Goal: Task Accomplishment & Management: Manage account settings

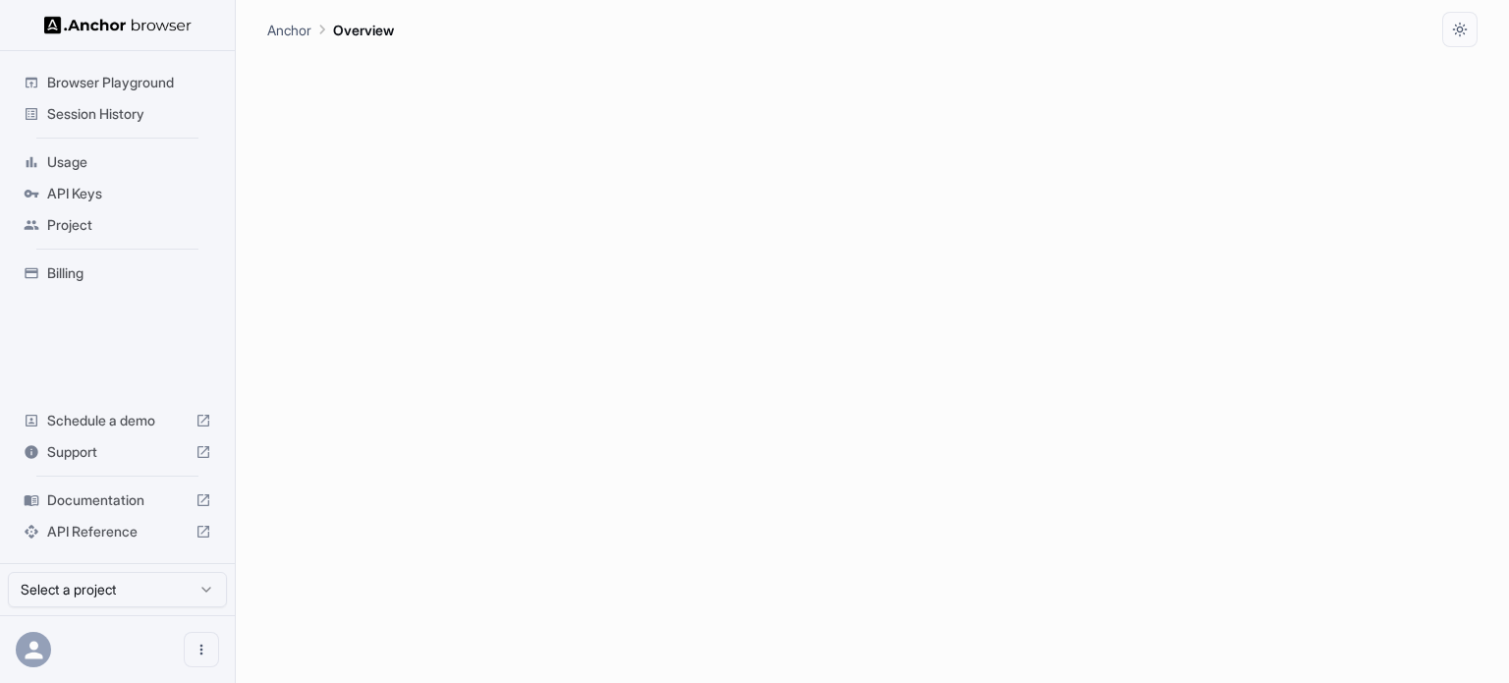
click at [96, 223] on span "Project" at bounding box center [129, 225] width 164 height 20
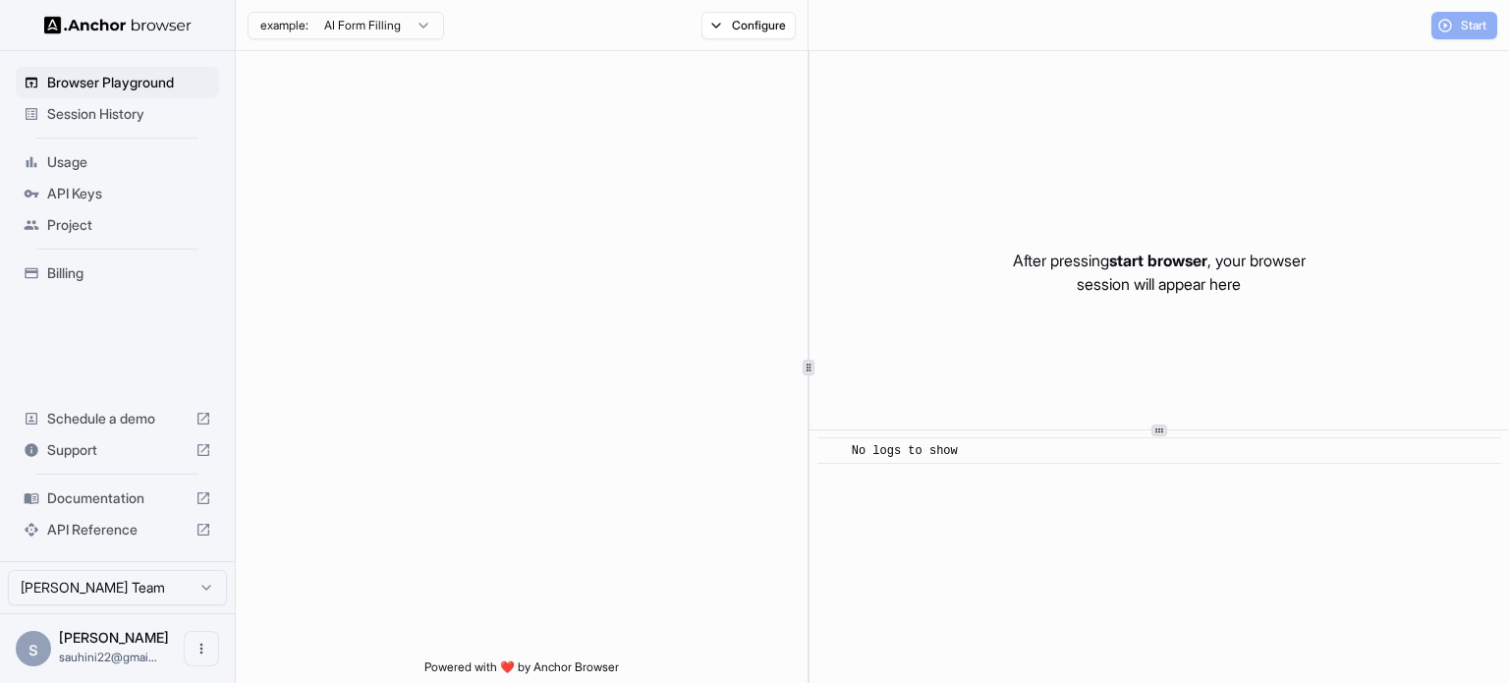
click at [64, 189] on span "API Keys" at bounding box center [129, 194] width 164 height 20
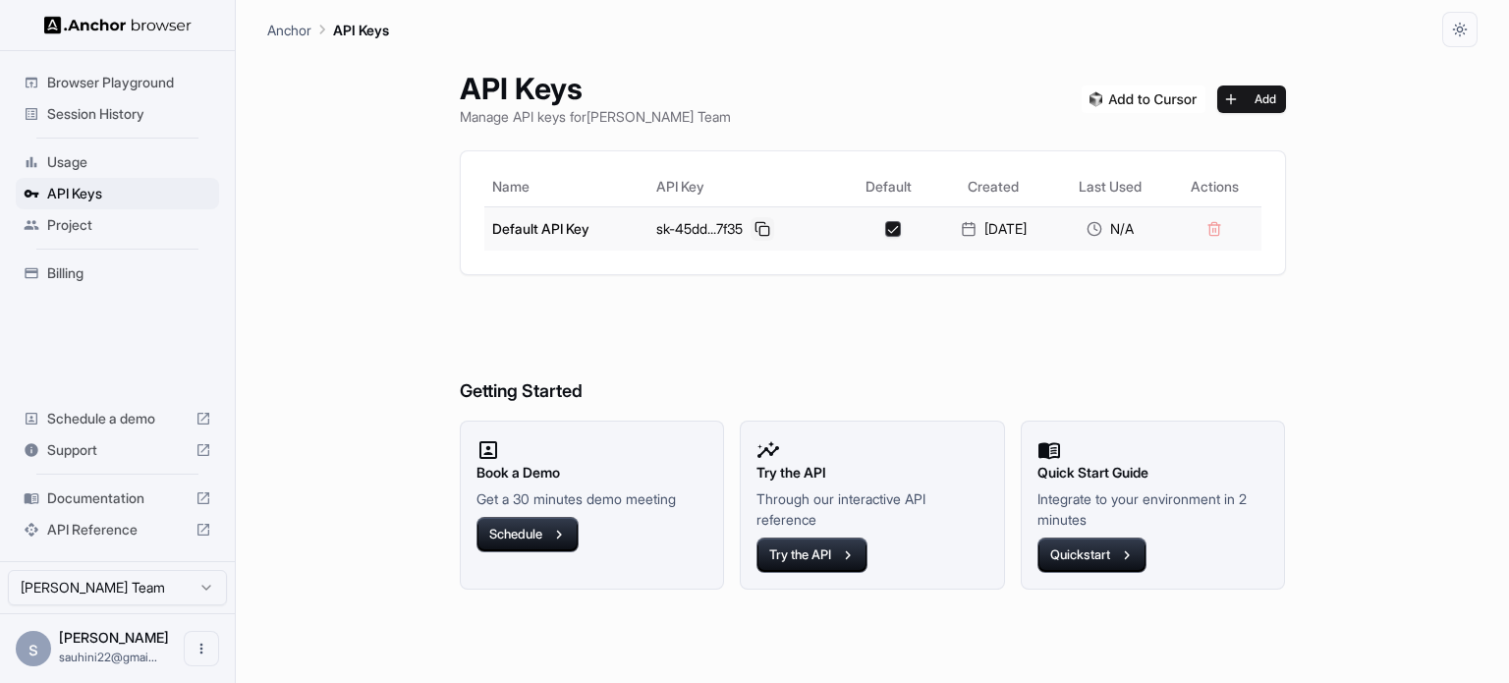
click at [759, 231] on button at bounding box center [763, 229] width 24 height 24
